Goal: Navigation & Orientation: Find specific page/section

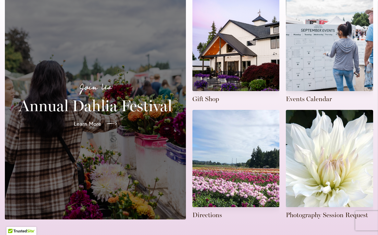
scroll to position [177, 0]
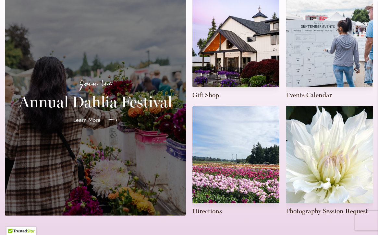
click at [96, 116] on span "Learn More" at bounding box center [86, 120] width 27 height 8
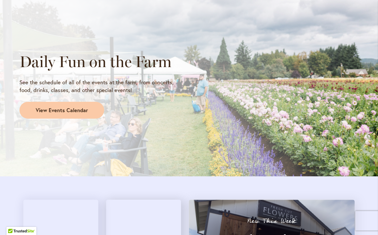
scroll to position [556, 0]
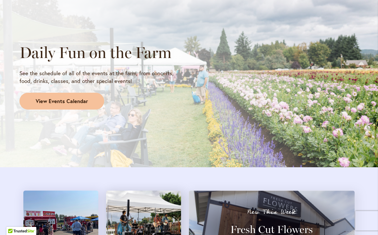
click at [75, 102] on span "View Events Calendar" at bounding box center [62, 101] width 52 height 7
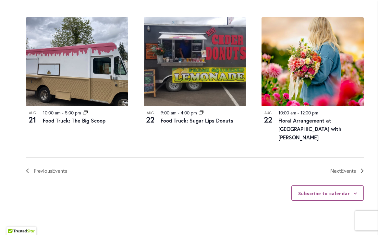
scroll to position [747, 0]
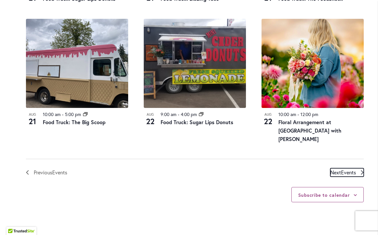
click at [358, 169] on link "Next Events" at bounding box center [347, 173] width 33 height 8
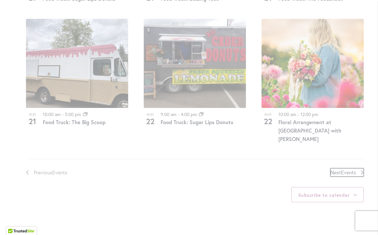
scroll to position [225, 0]
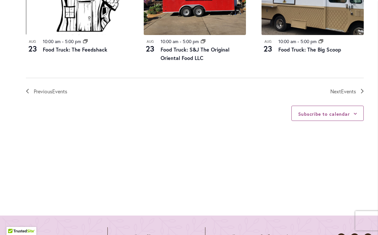
scroll to position [720, 0]
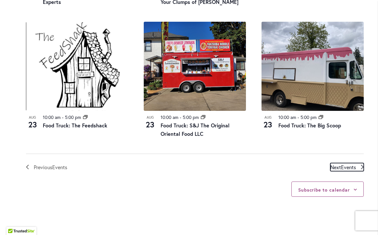
click at [349, 168] on span "Events" at bounding box center [348, 167] width 15 height 7
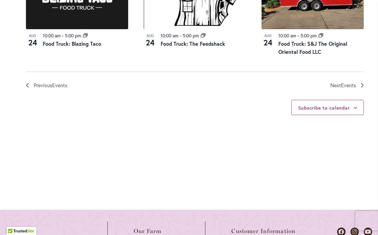
scroll to position [820, 0]
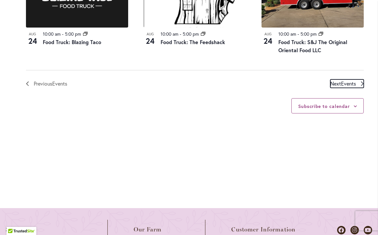
click at [341, 83] on span "Events" at bounding box center [348, 83] width 15 height 7
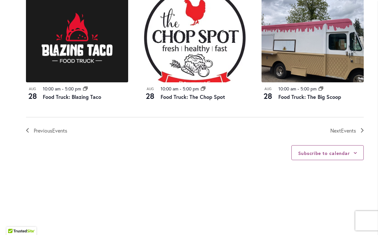
scroll to position [756, 0]
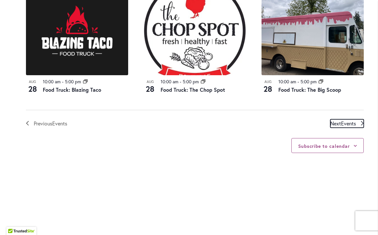
click at [362, 123] on icon "Next Events" at bounding box center [362, 123] width 3 height 5
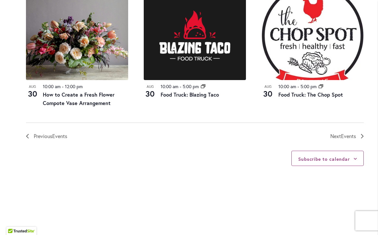
scroll to position [766, 0]
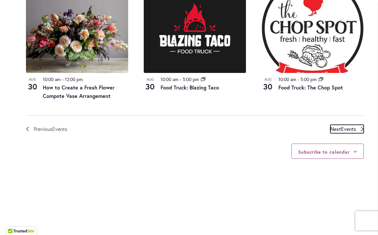
click at [361, 128] on icon "Next Events" at bounding box center [362, 129] width 3 height 5
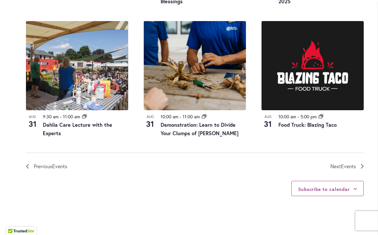
scroll to position [730, 0]
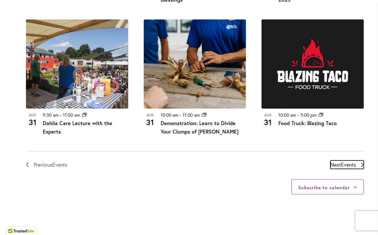
click at [353, 166] on span "Events" at bounding box center [348, 164] width 15 height 7
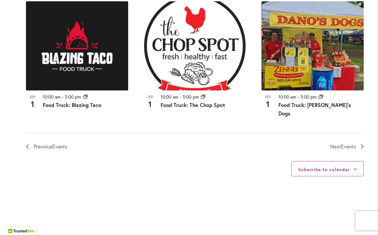
scroll to position [766, 0]
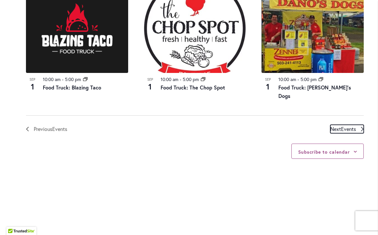
click at [360, 125] on link "Next Events" at bounding box center [347, 129] width 33 height 8
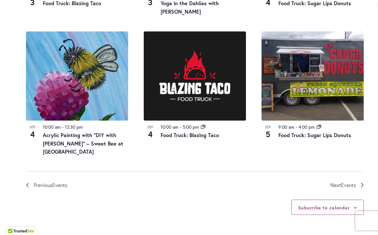
scroll to position [741, 0]
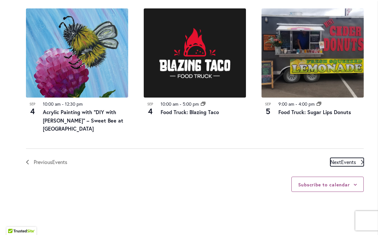
click at [353, 159] on span "Events" at bounding box center [348, 162] width 15 height 7
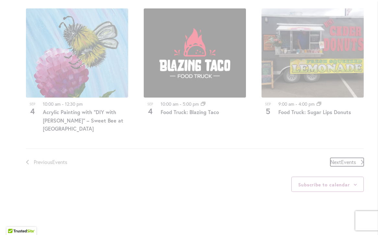
scroll to position [225, 0]
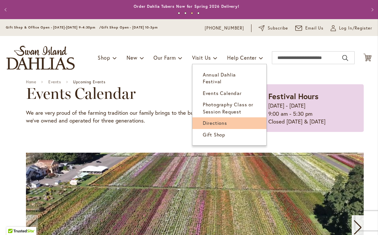
click at [211, 120] on span "Directions" at bounding box center [215, 123] width 24 height 6
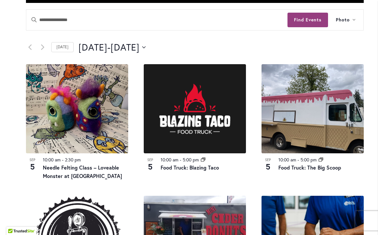
scroll to position [147, 0]
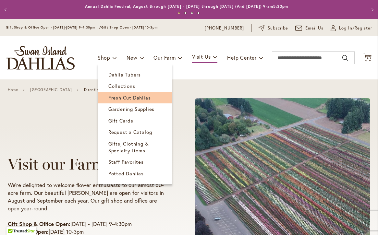
click at [114, 99] on span "Fresh Cut Dahlias" at bounding box center [129, 97] width 43 height 6
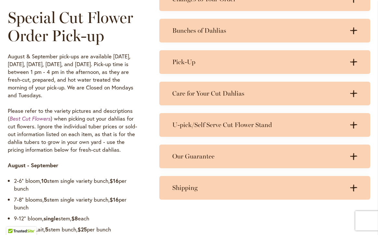
scroll to position [511, 0]
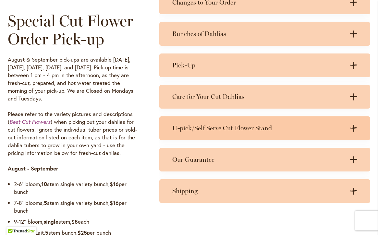
click at [353, 126] on icon ".cls-1 { fill: #3c2616; stroke-width: 0px; }" at bounding box center [353, 128] width 7 height 7
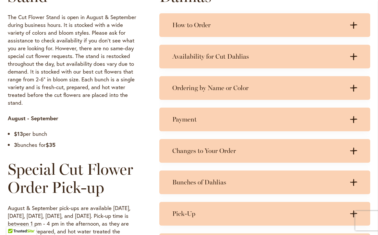
scroll to position [354, 0]
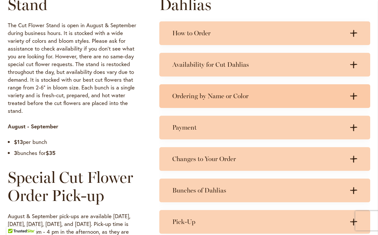
click at [352, 95] on icon ".cls-1 { fill: #3c2616; stroke-width: 0px; }" at bounding box center [353, 96] width 7 height 7
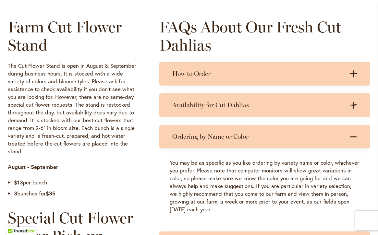
scroll to position [303, 0]
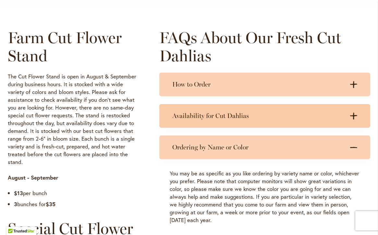
click at [355, 116] on icon at bounding box center [353, 116] width 7 height 7
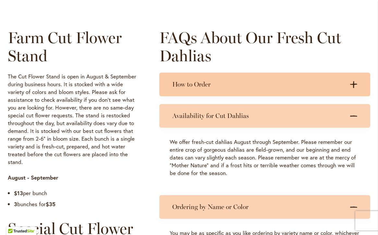
click at [355, 85] on icon ".cls-1 { fill: #3c2616; stroke-width: 0px; }" at bounding box center [353, 84] width 7 height 7
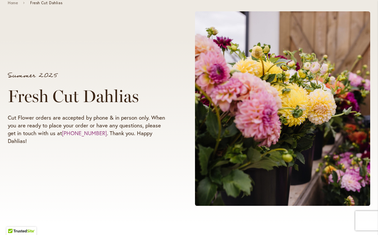
scroll to position [0, 0]
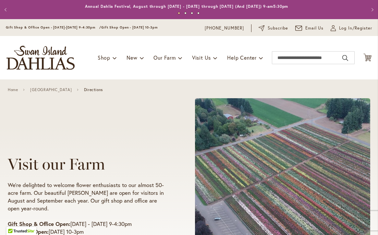
click at [95, 89] on span "Directions" at bounding box center [93, 90] width 19 height 5
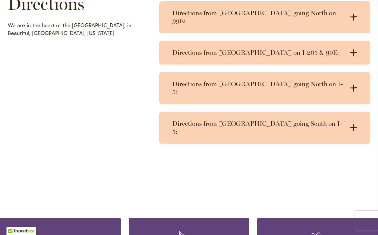
scroll to position [347, 0]
